Goal: Information Seeking & Learning: Learn about a topic

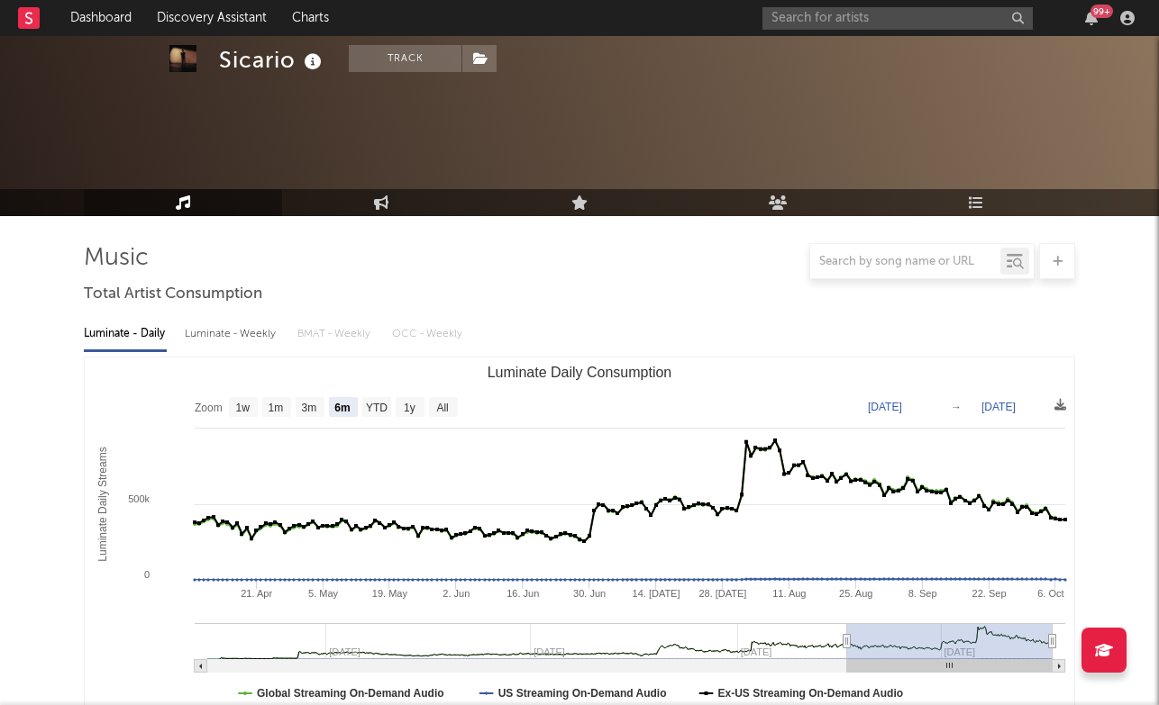
select select "6m"
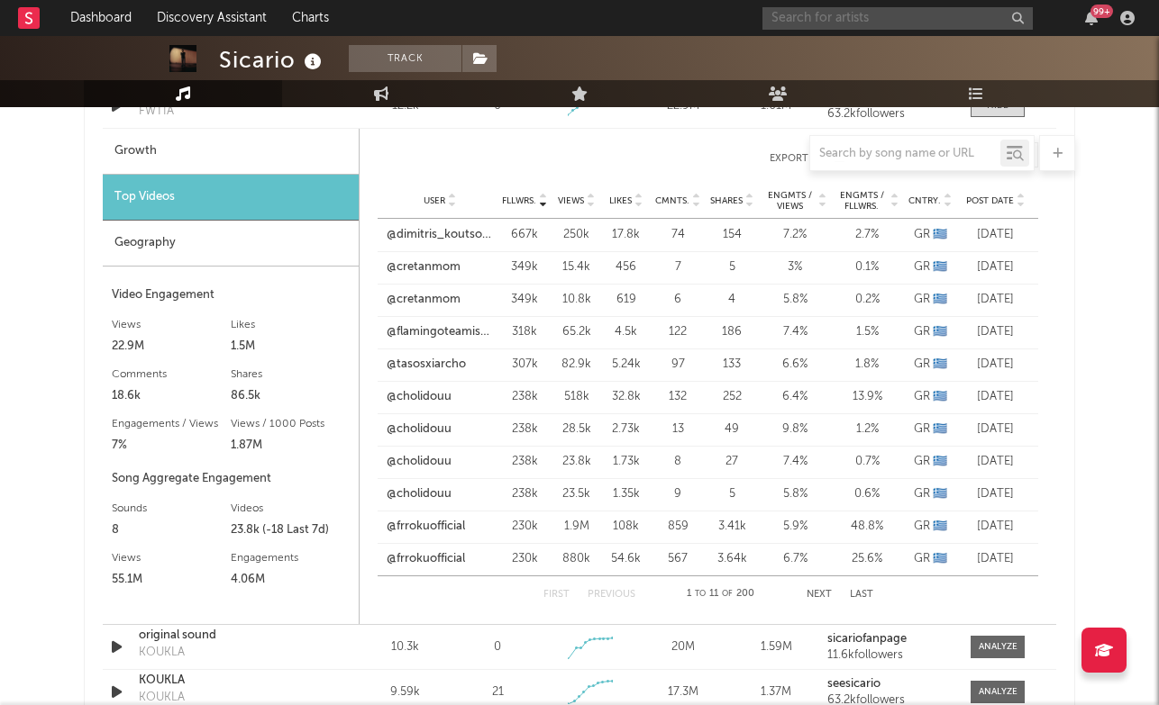
click at [862, 13] on input "text" at bounding box center [897, 18] width 270 height 23
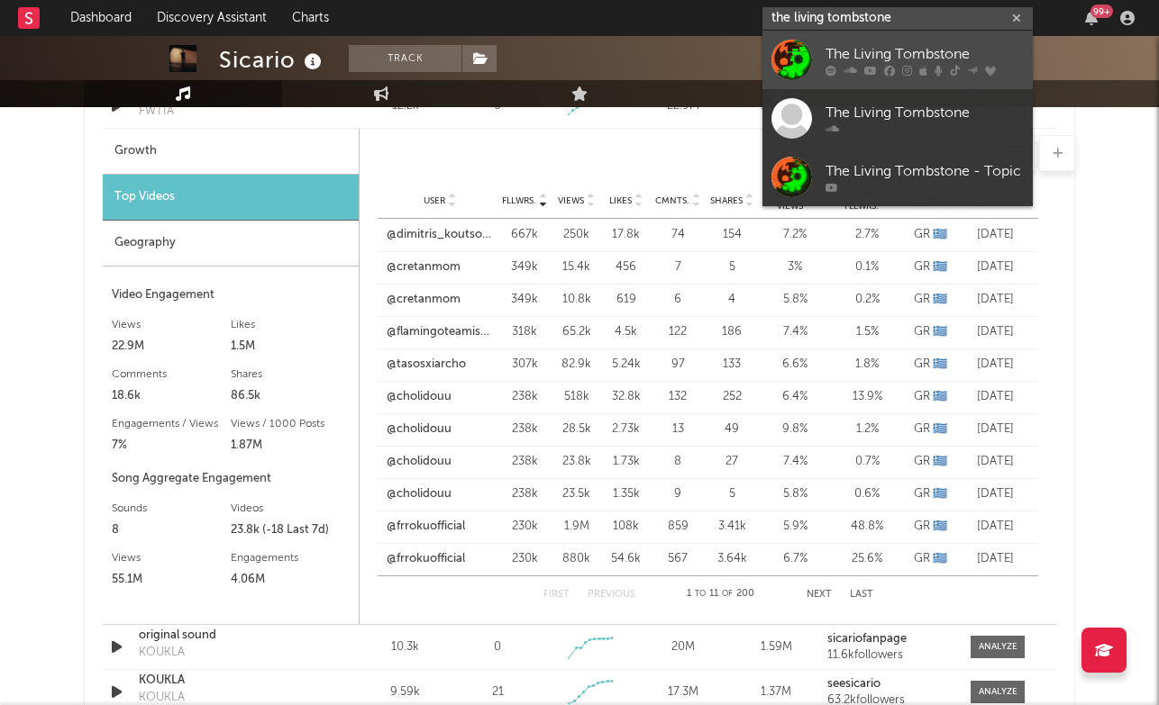
type input "the living tombstone"
click at [895, 57] on div "The Living Tombstone" at bounding box center [924, 54] width 198 height 22
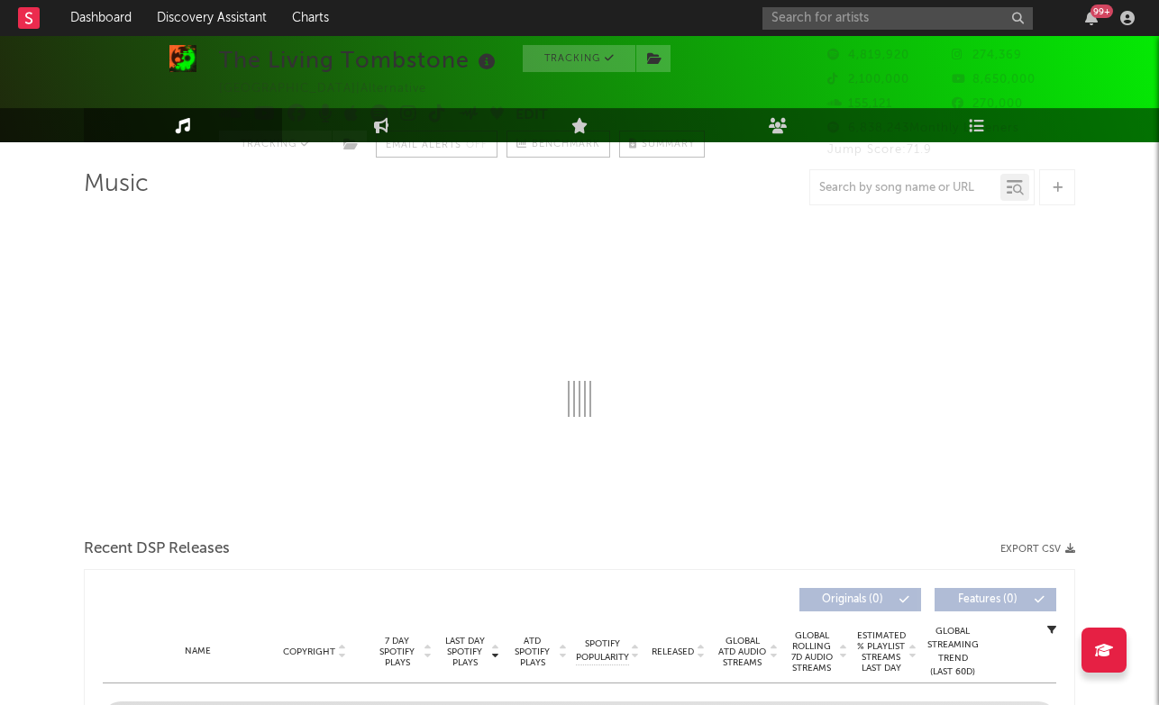
select select "6m"
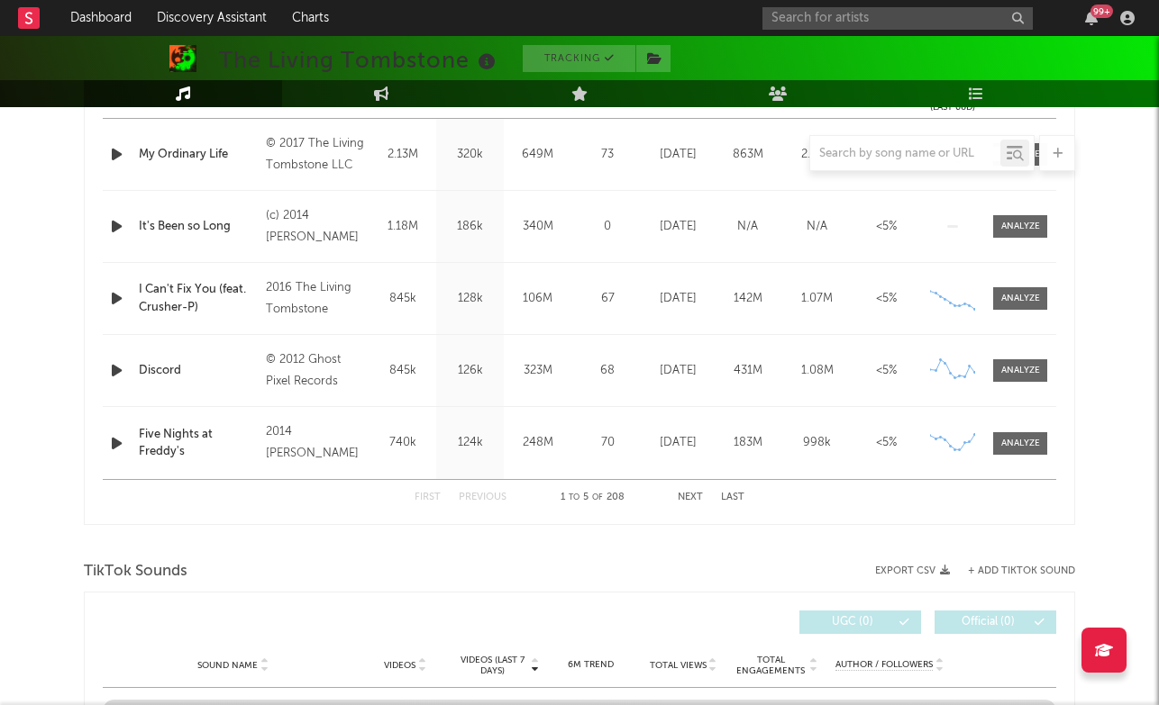
scroll to position [735, 0]
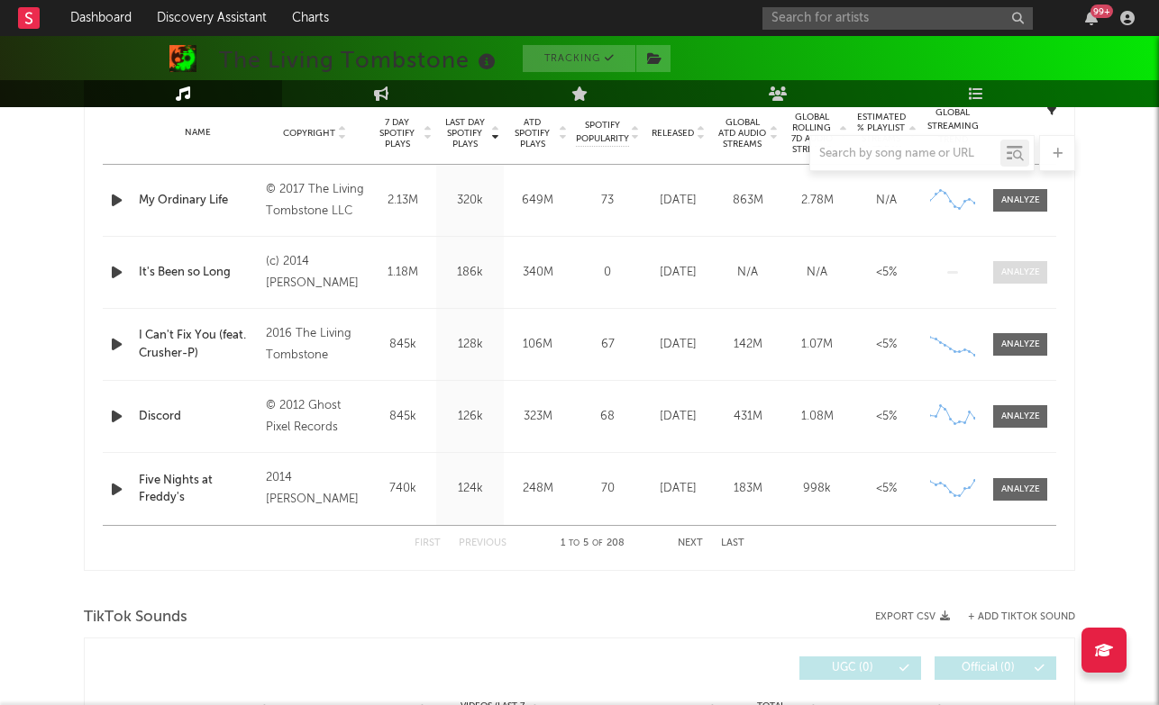
click at [1021, 274] on div at bounding box center [1020, 273] width 39 height 14
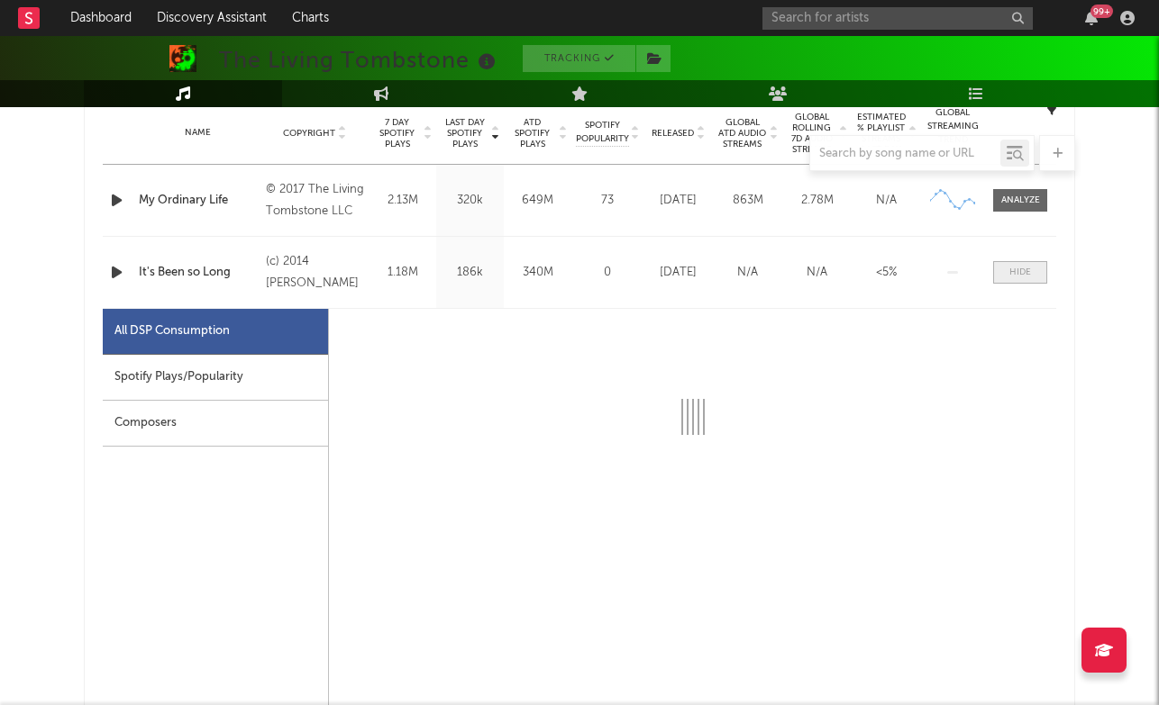
scroll to position [749, 0]
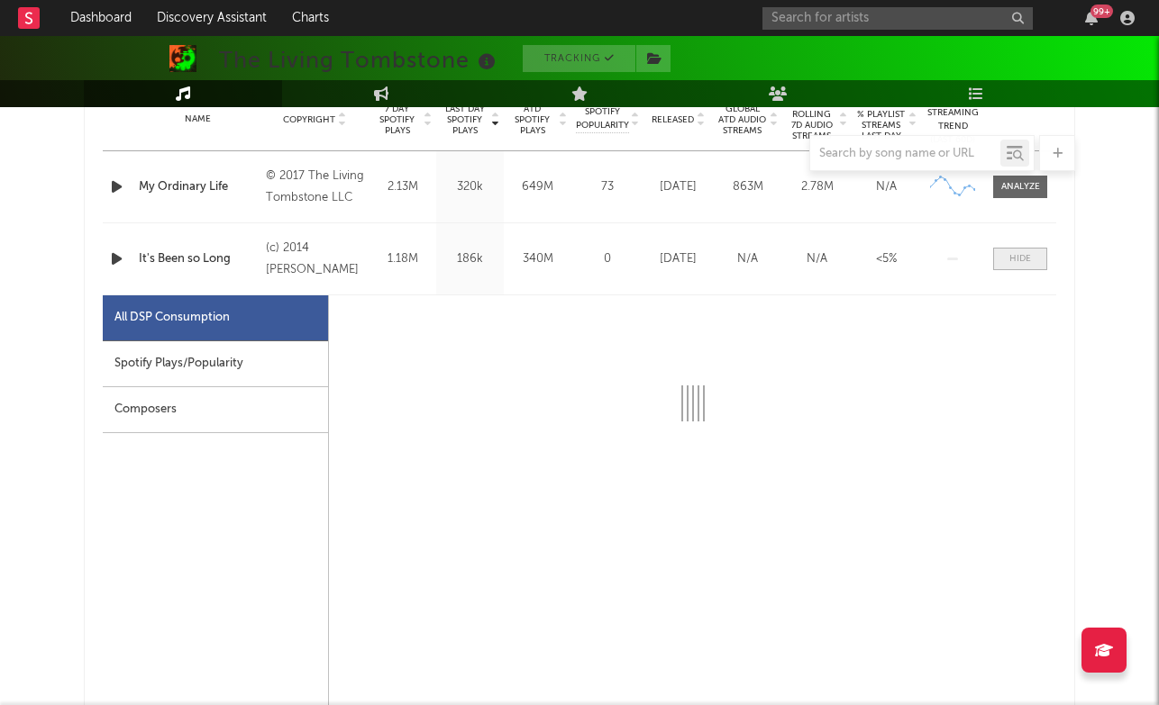
click at [1028, 262] on div at bounding box center [1020, 259] width 22 height 14
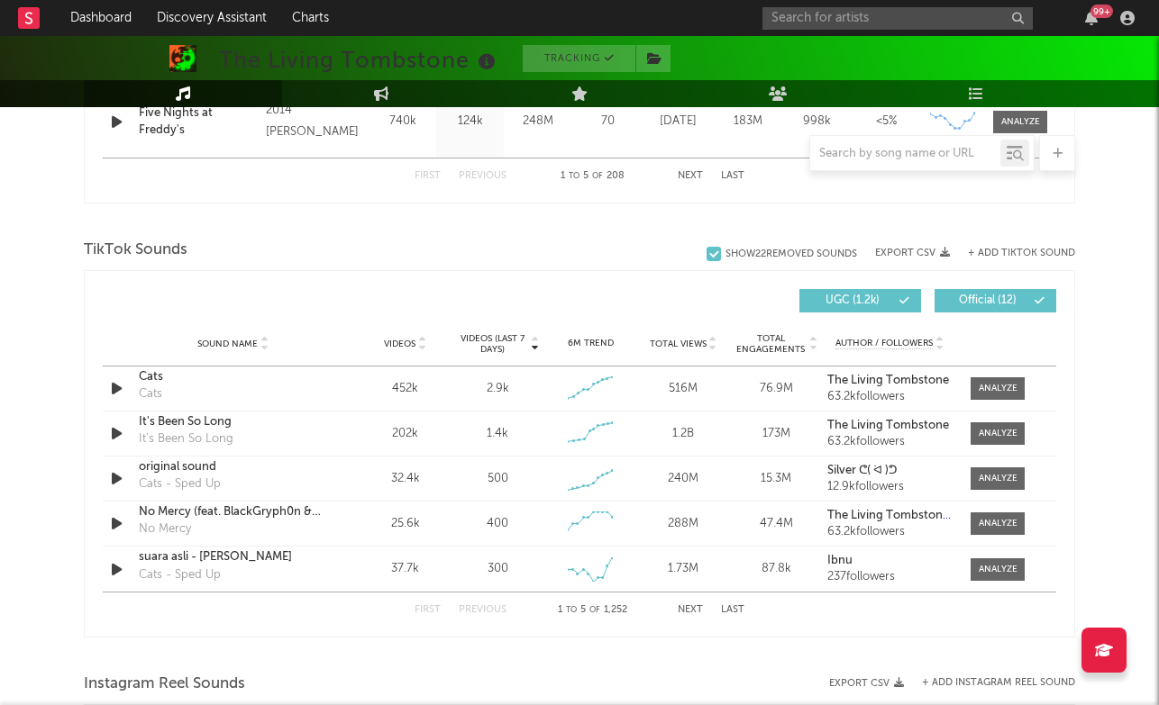
scroll to position [1185, 0]
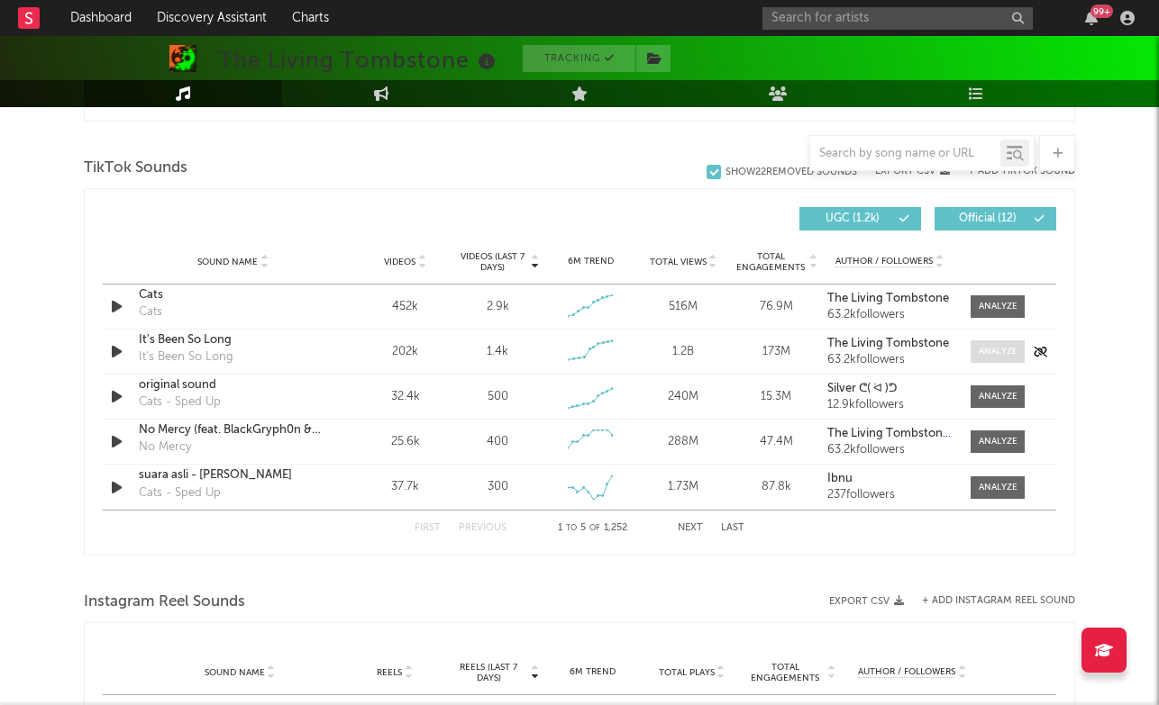
click at [1010, 354] on div at bounding box center [997, 352] width 39 height 14
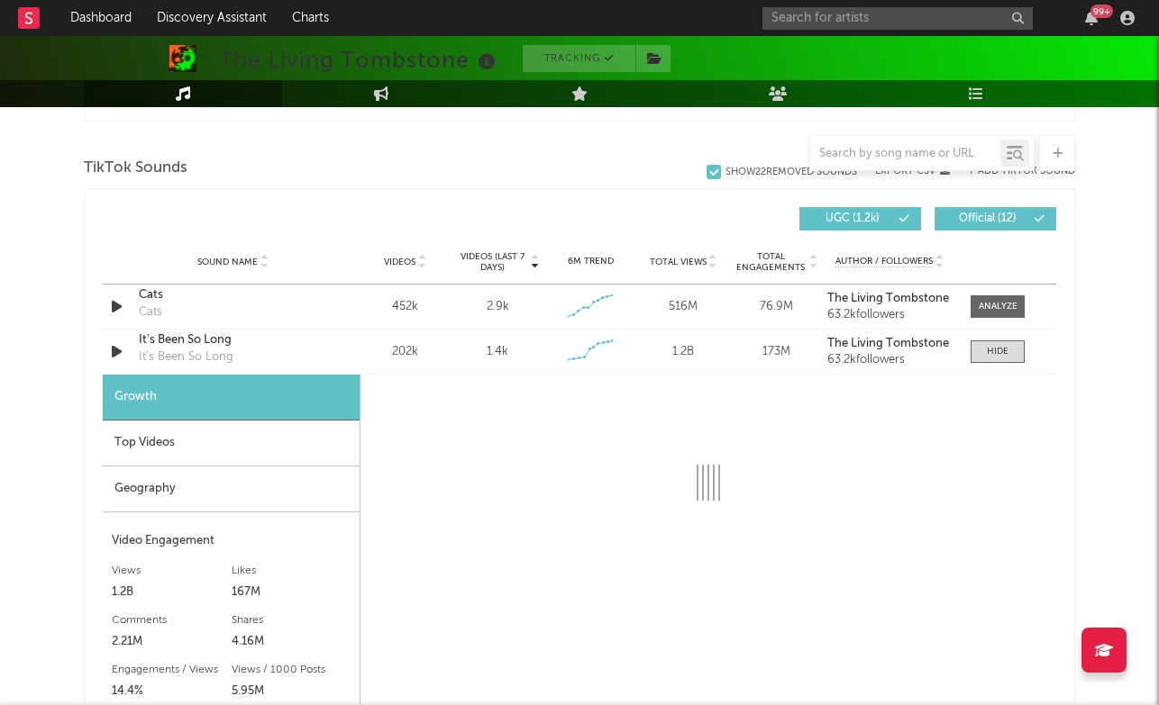
select select "6m"
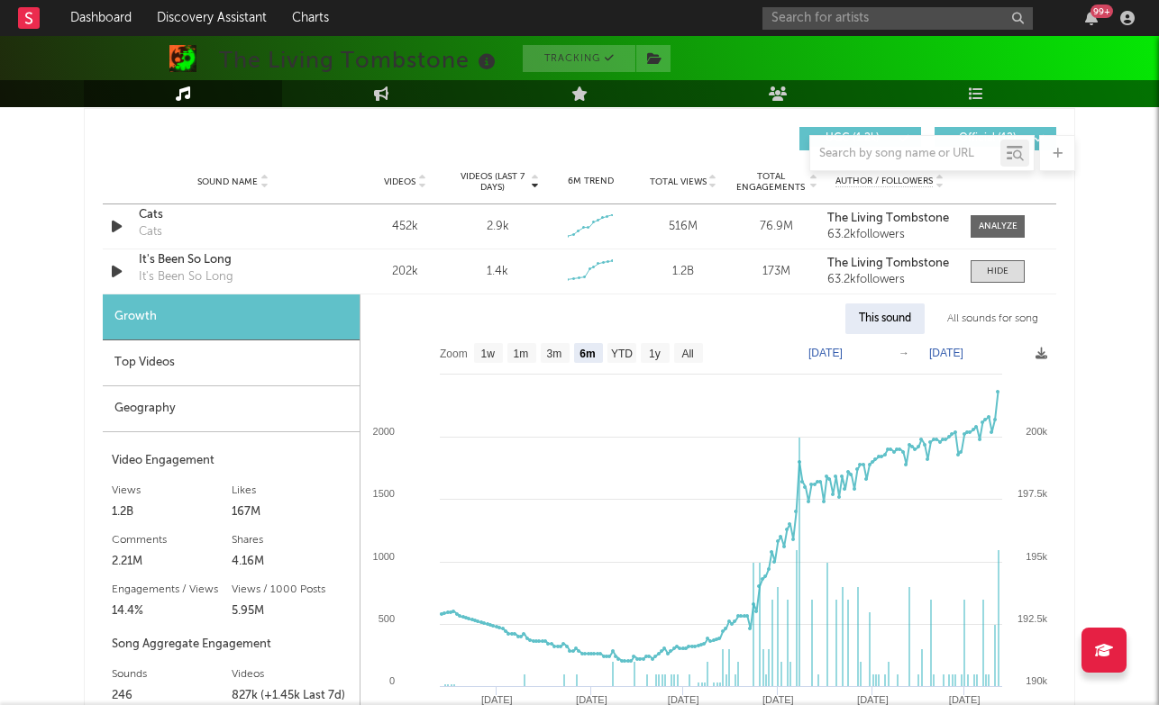
scroll to position [1265, 0]
click at [229, 360] on div "Top Videos" at bounding box center [231, 364] width 257 height 46
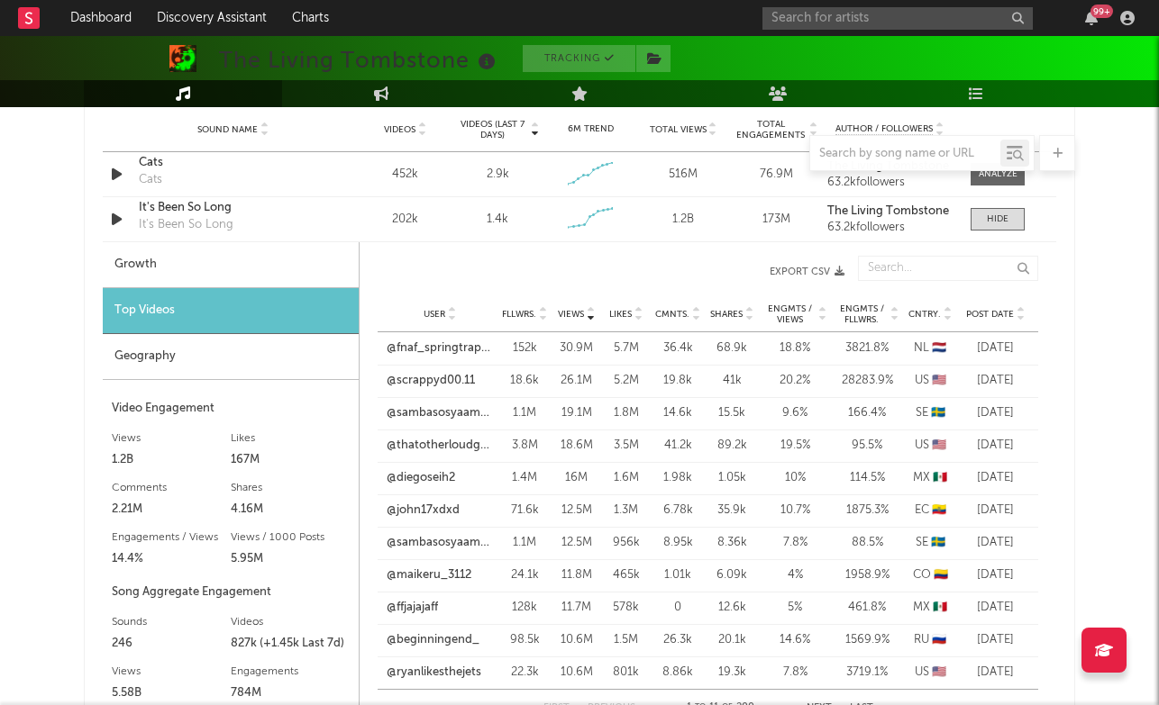
scroll to position [1327, 0]
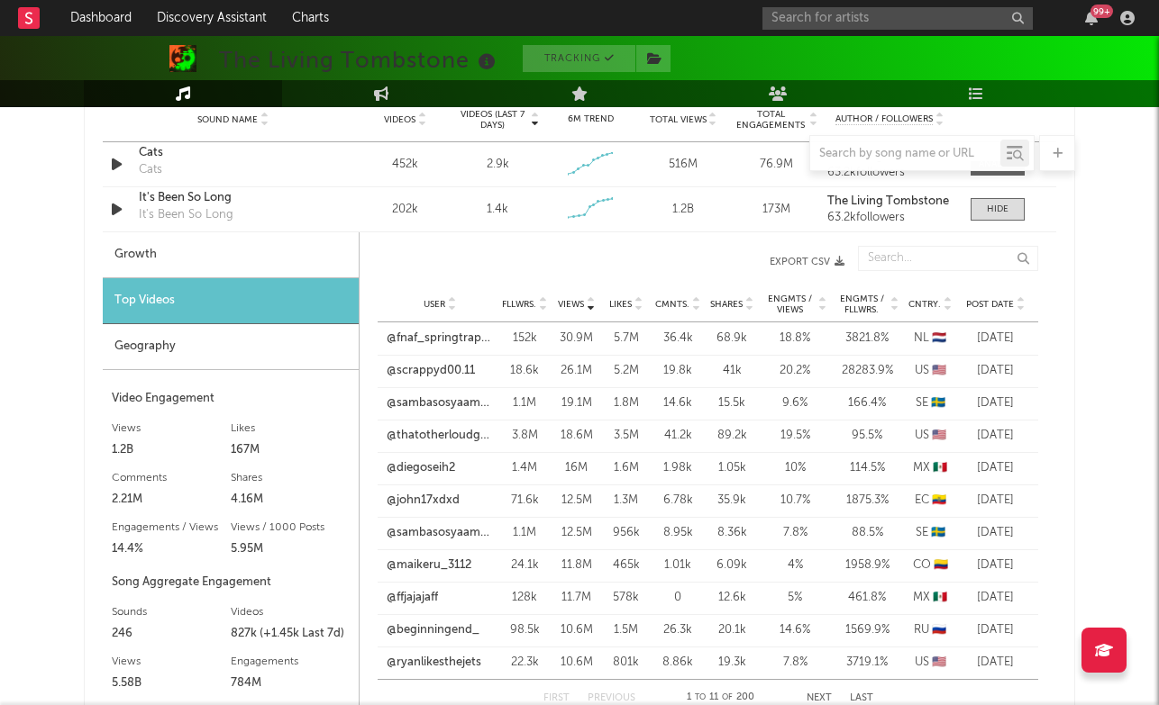
click at [1003, 308] on span "Post Date" at bounding box center [990, 304] width 48 height 11
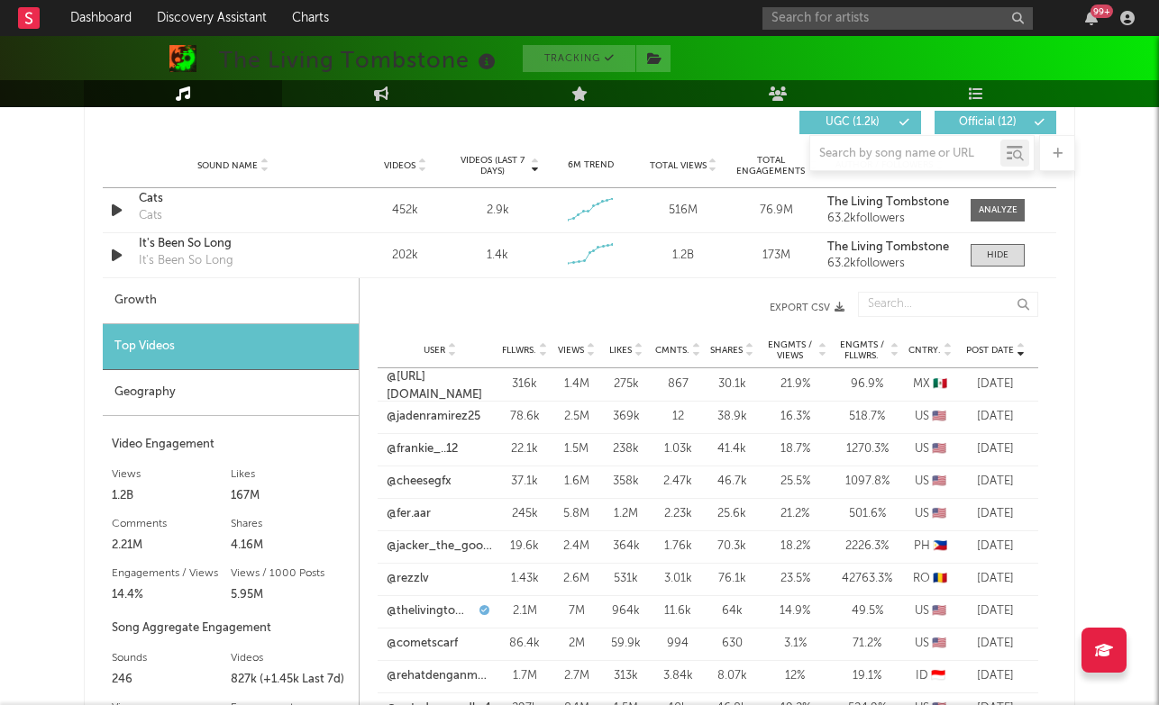
scroll to position [1286, 0]
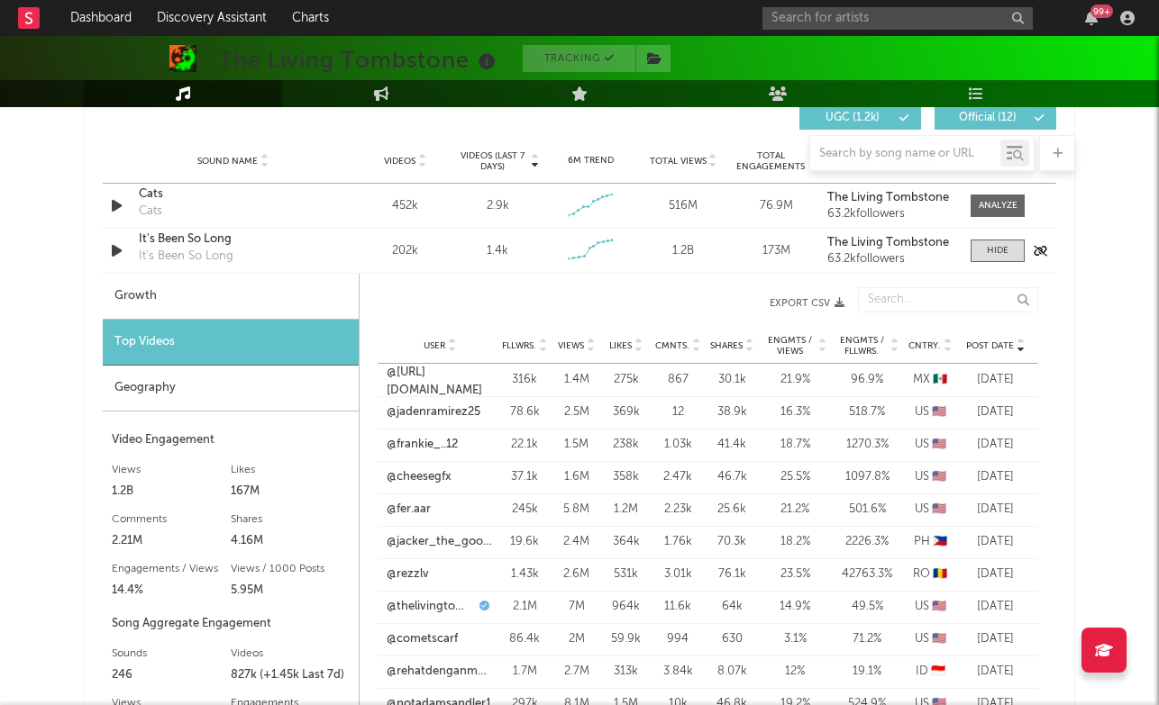
click at [206, 236] on div "It's Been So Long" at bounding box center [233, 240] width 188 height 18
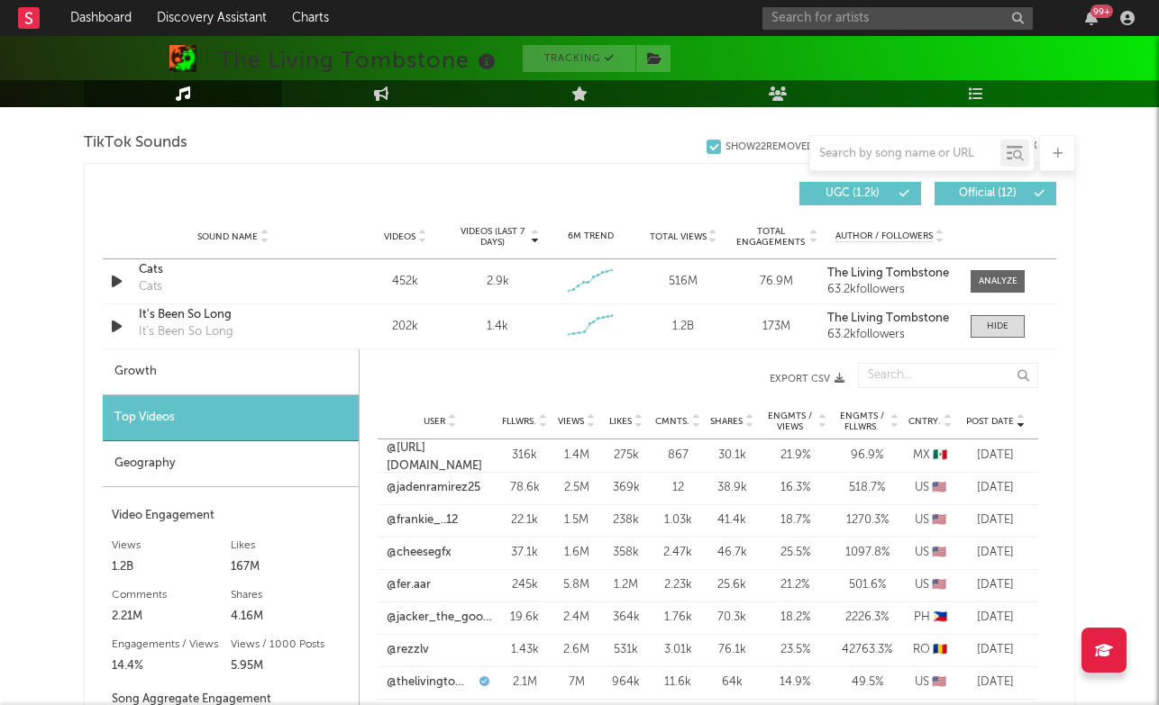
scroll to position [1203, 0]
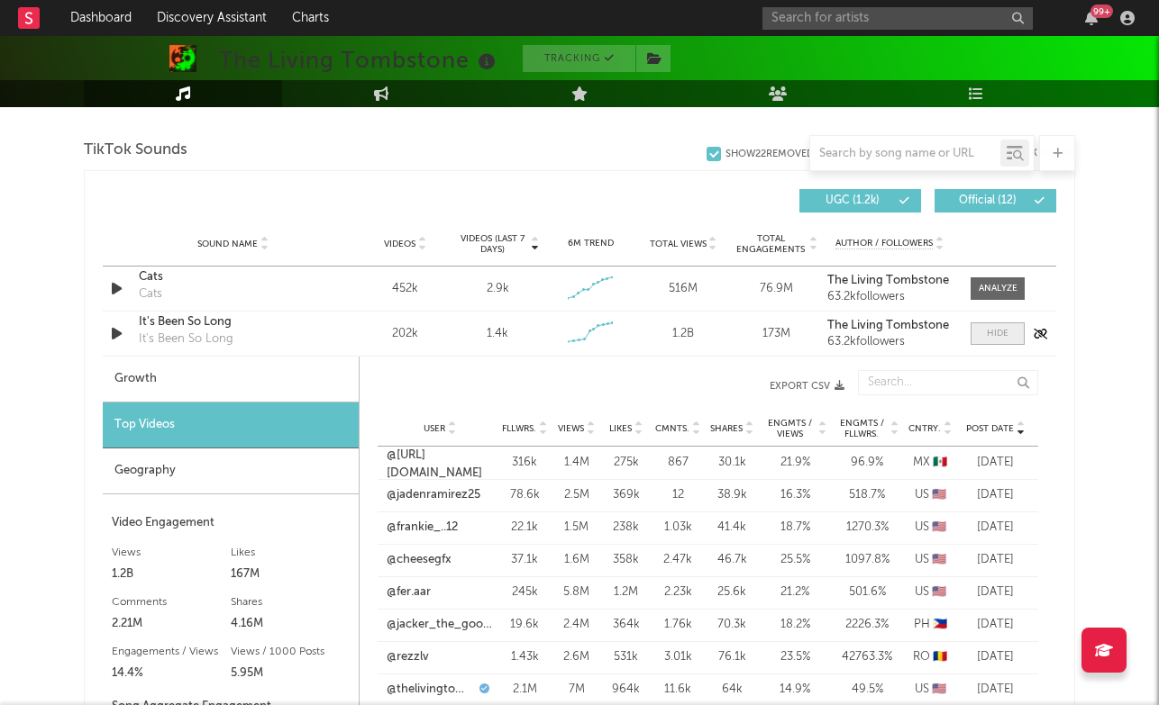
click at [1008, 332] on span at bounding box center [997, 334] width 54 height 23
